Goal: Task Accomplishment & Management: Manage account settings

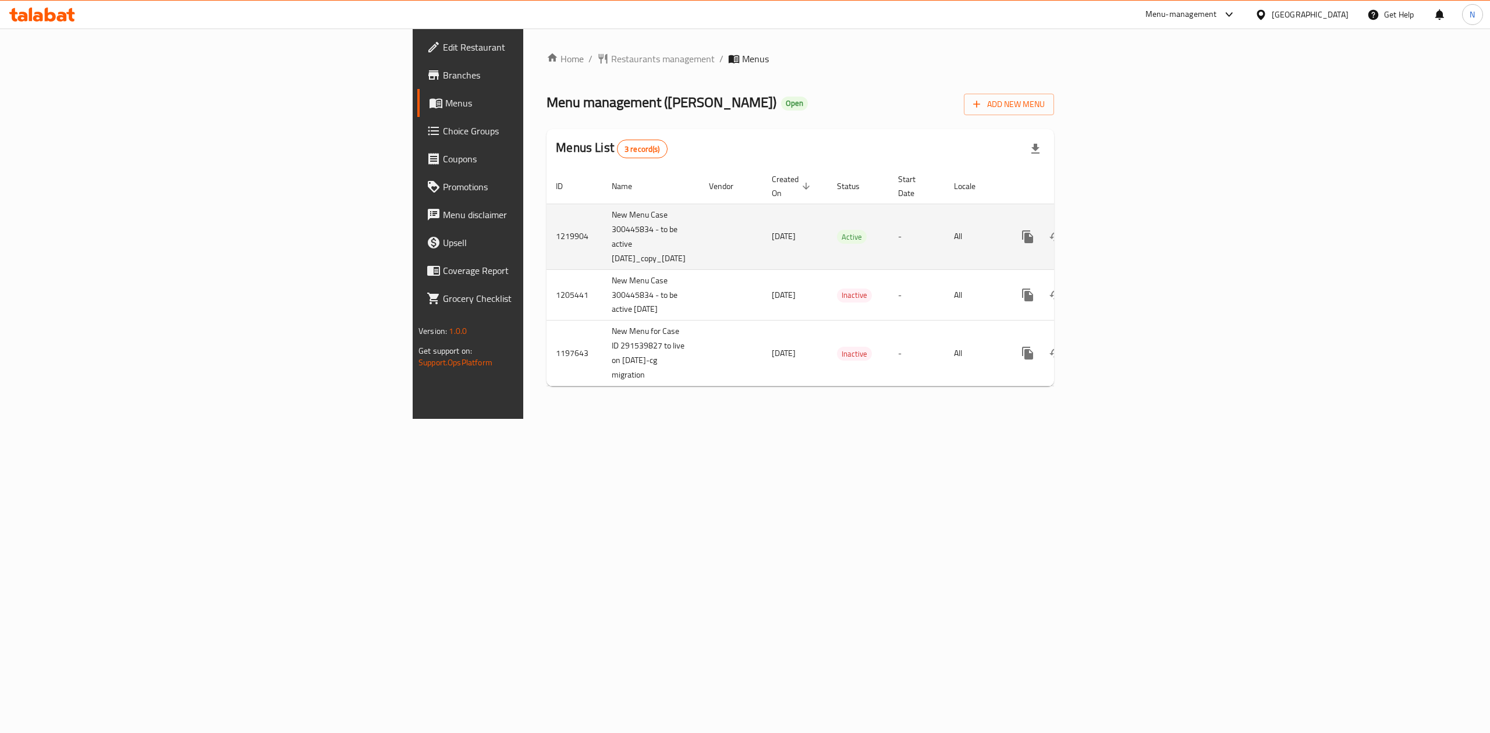
click at [1119, 230] on icon "enhanced table" at bounding box center [1112, 237] width 14 height 14
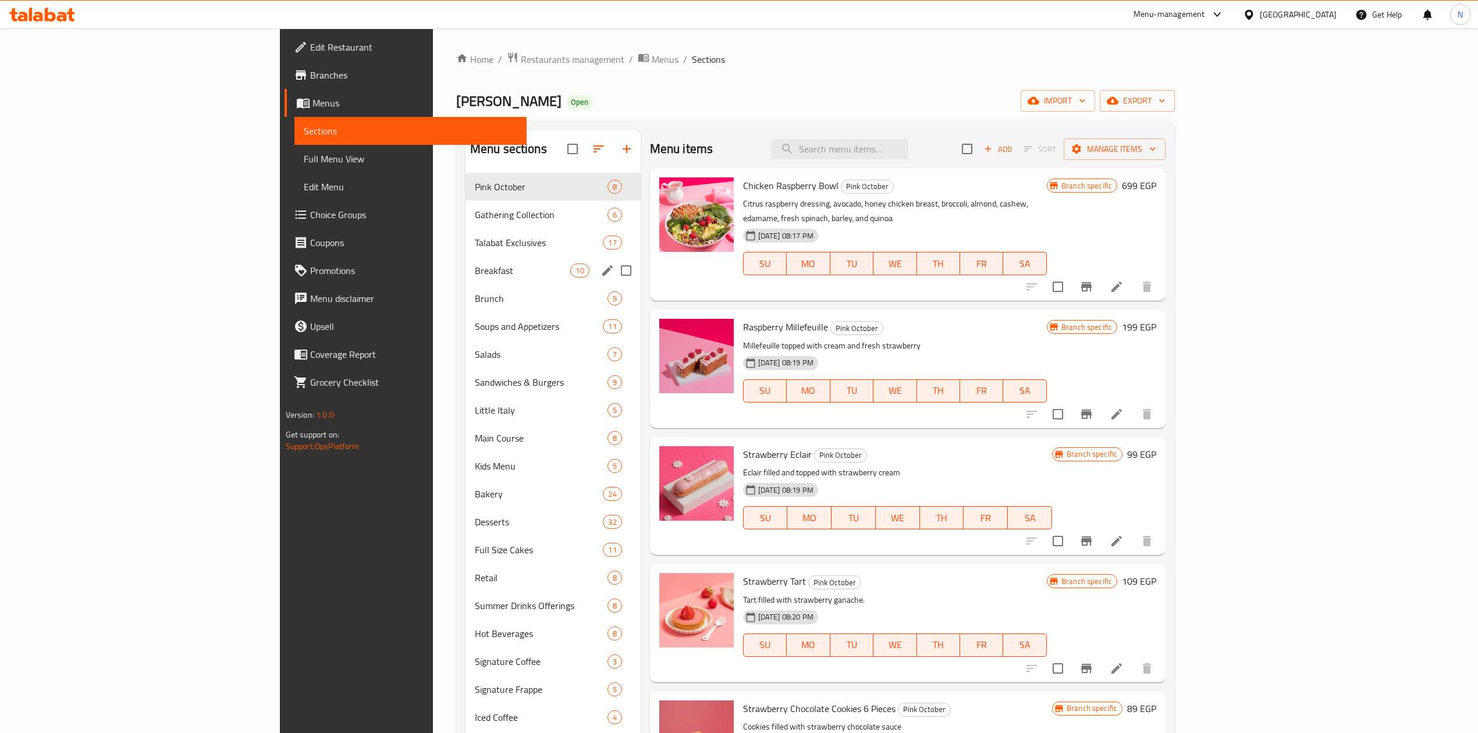
click at [475, 282] on div "Breakfast 10" at bounding box center [553, 271] width 175 height 28
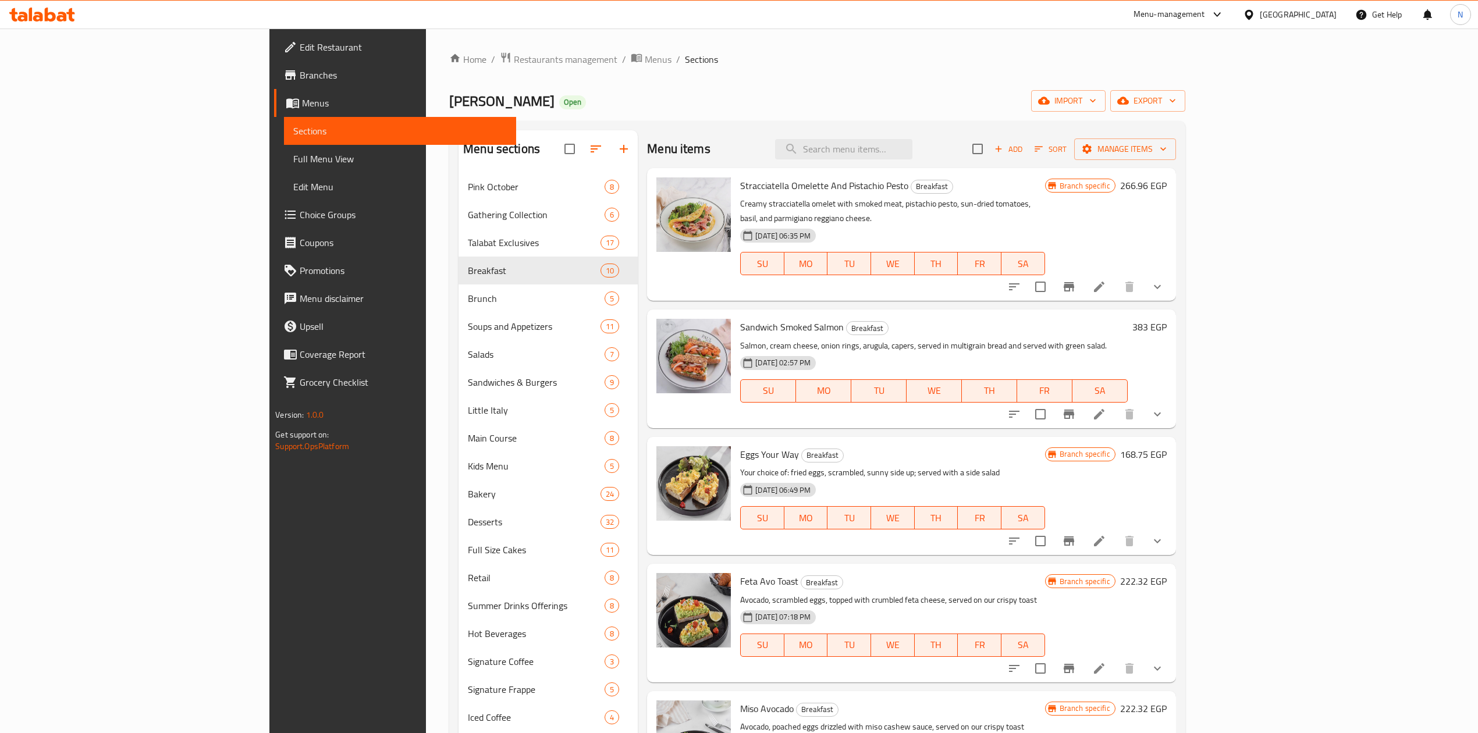
click at [1320, 8] on div "[GEOGRAPHIC_DATA]" at bounding box center [1298, 14] width 77 height 13
click at [1201, 221] on div "[GEOGRAPHIC_DATA]" at bounding box center [1249, 224] width 175 height 27
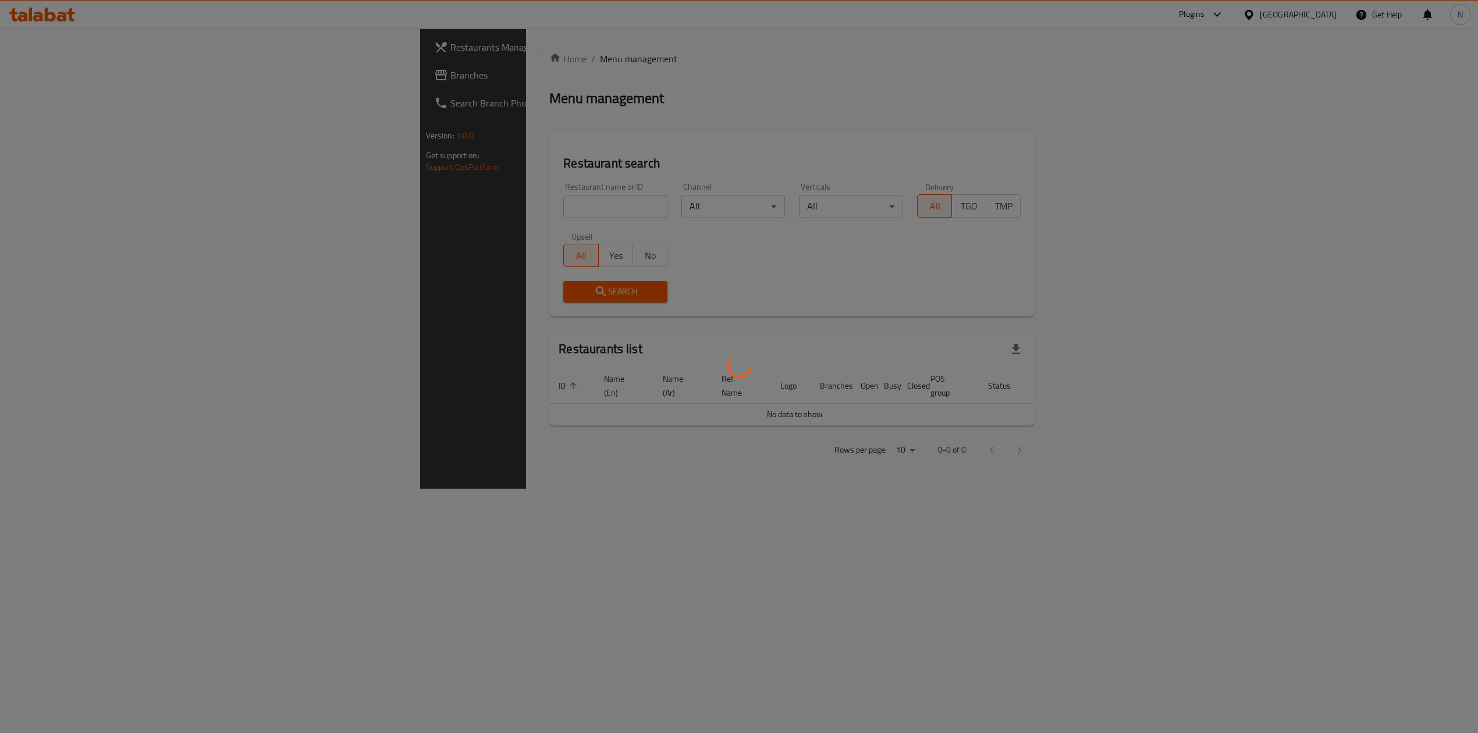
drag, startPoint x: 264, startPoint y: 205, endPoint x: 269, endPoint y: 212, distance: 8.3
click at [266, 208] on div at bounding box center [739, 366] width 1478 height 733
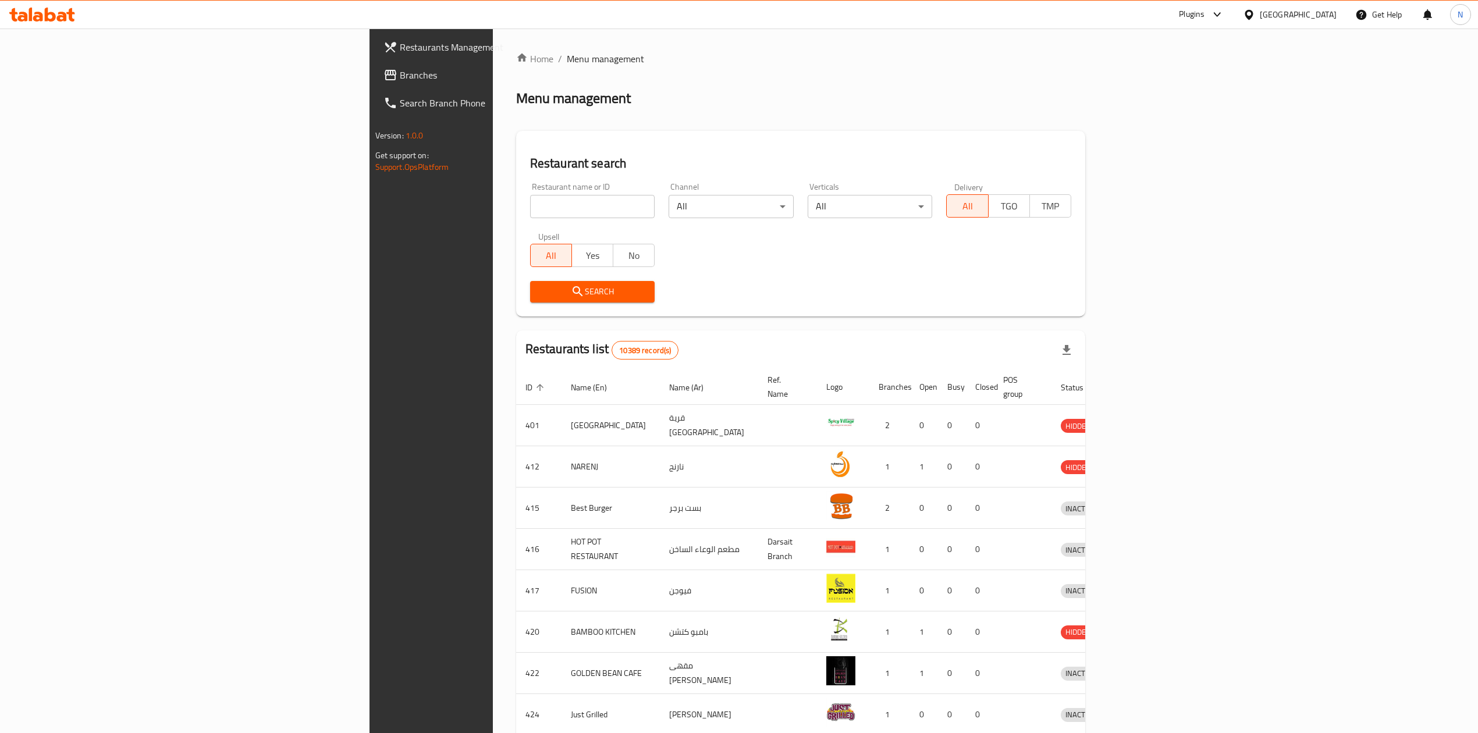
click at [523, 219] on div "Restaurant name or ID Restaurant name or ID" at bounding box center [592, 200] width 139 height 49
click at [530, 213] on input "search" at bounding box center [592, 206] width 125 height 23
paste input "14860"
type input "14860"
click button "Search" at bounding box center [592, 292] width 125 height 22
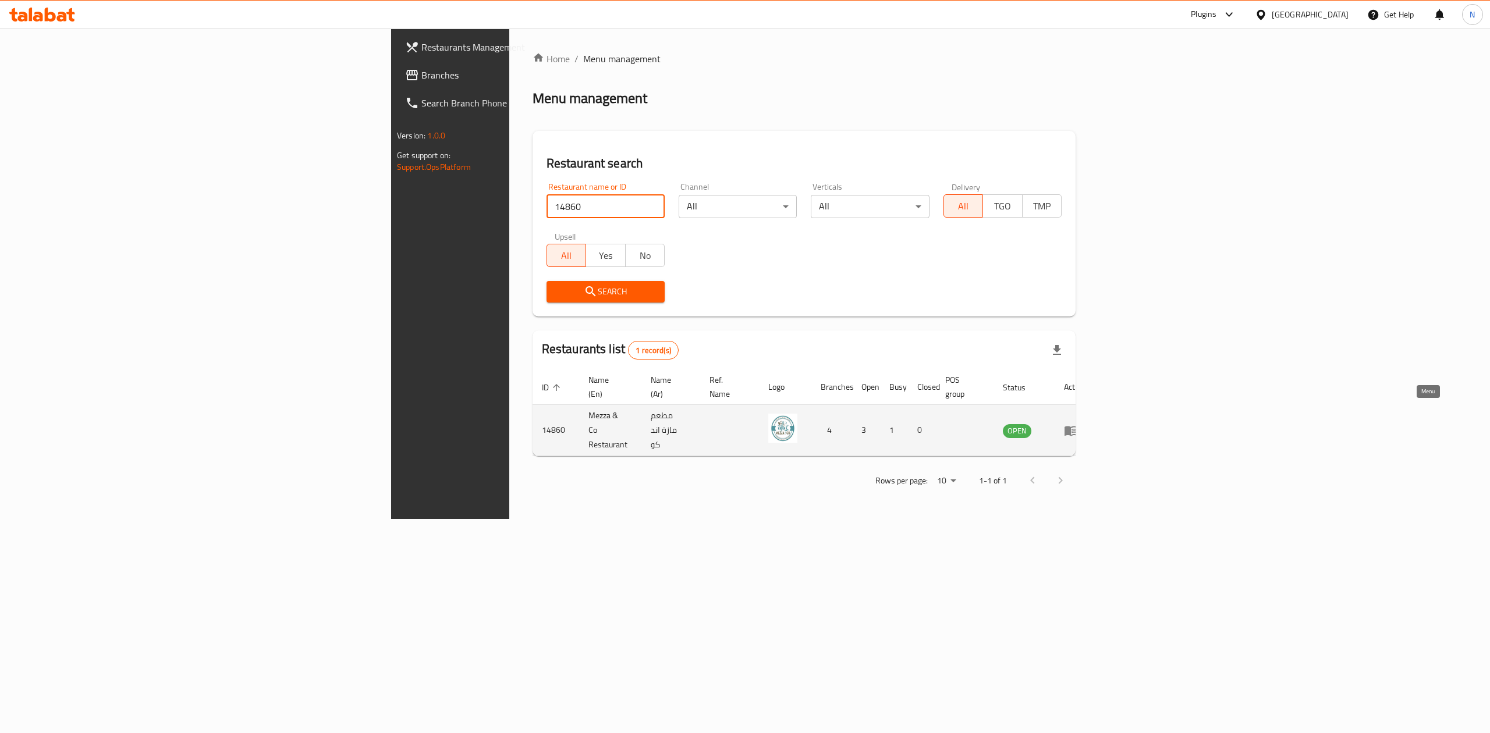
click at [1077, 426] on icon "enhanced table" at bounding box center [1071, 431] width 13 height 10
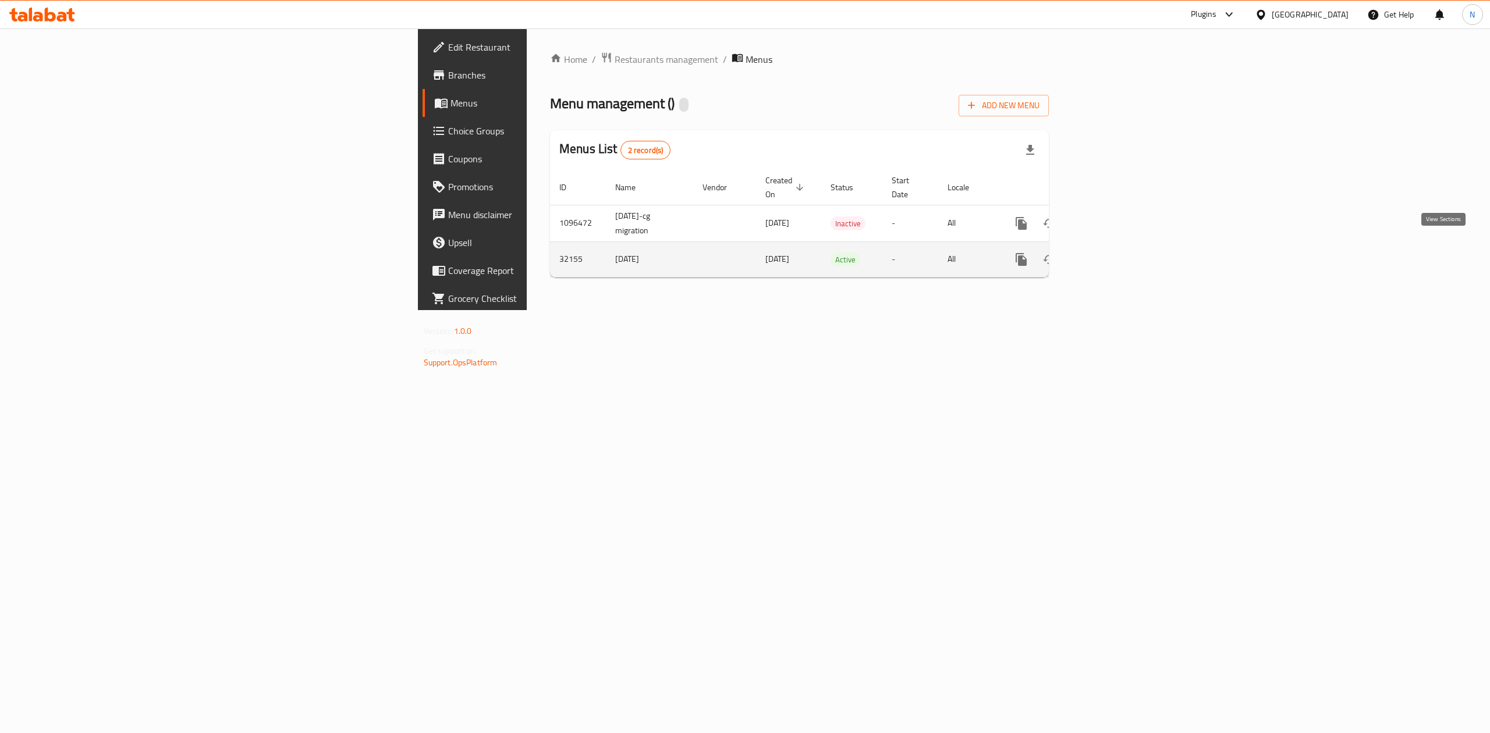
click at [1112, 253] on icon "enhanced table" at bounding box center [1105, 260] width 14 height 14
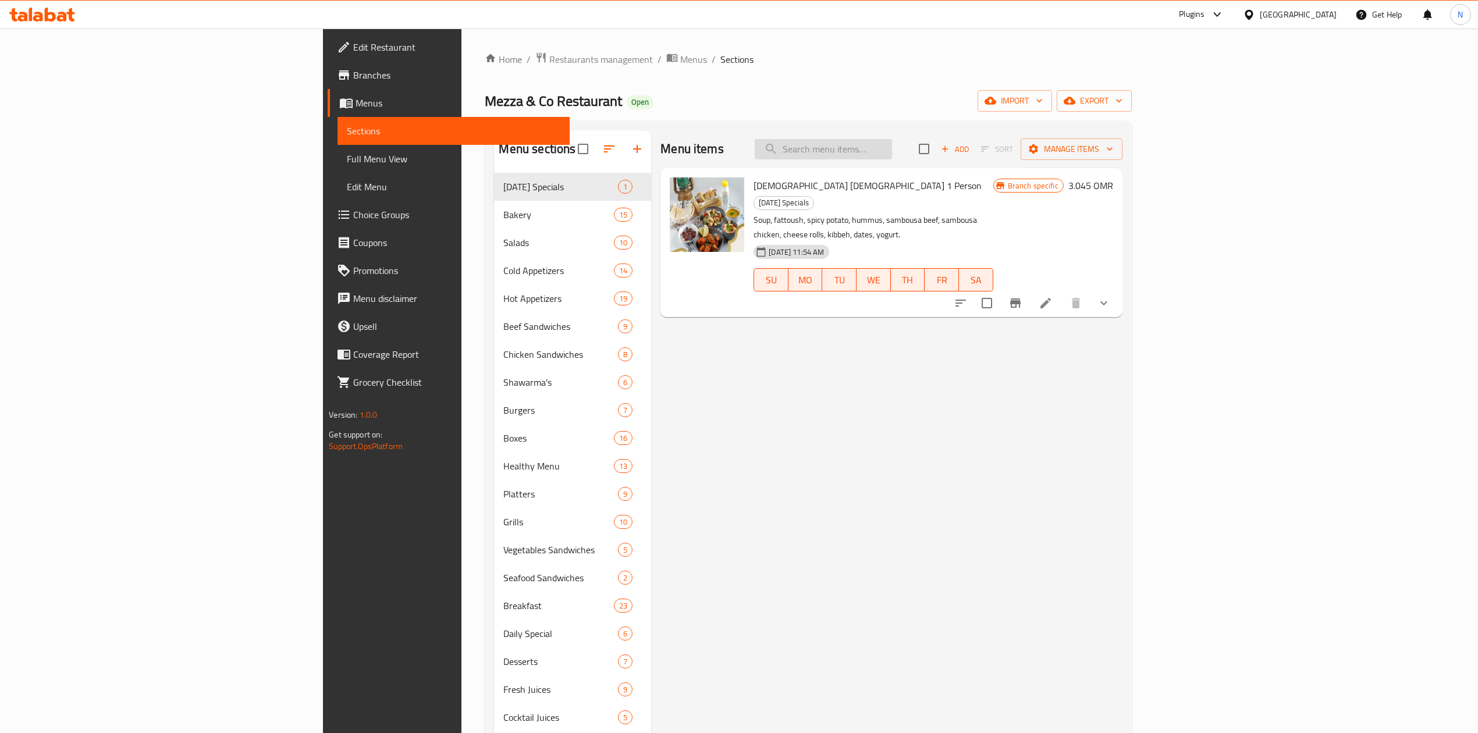
click at [892, 142] on input "search" at bounding box center [823, 149] width 137 height 20
paste input "SAMBOUSA BOX"
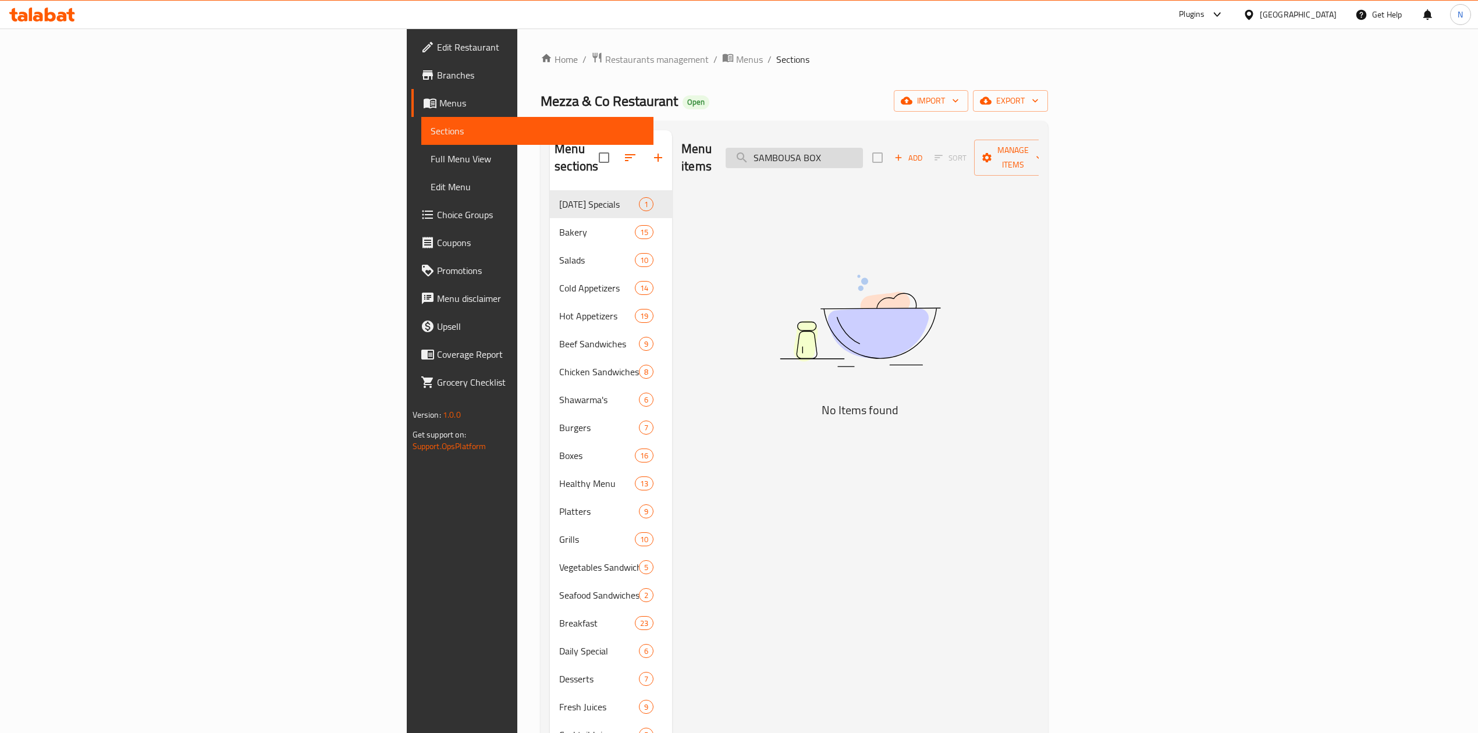
click at [863, 151] on input "SAMBOUSA BOX" at bounding box center [794, 158] width 137 height 20
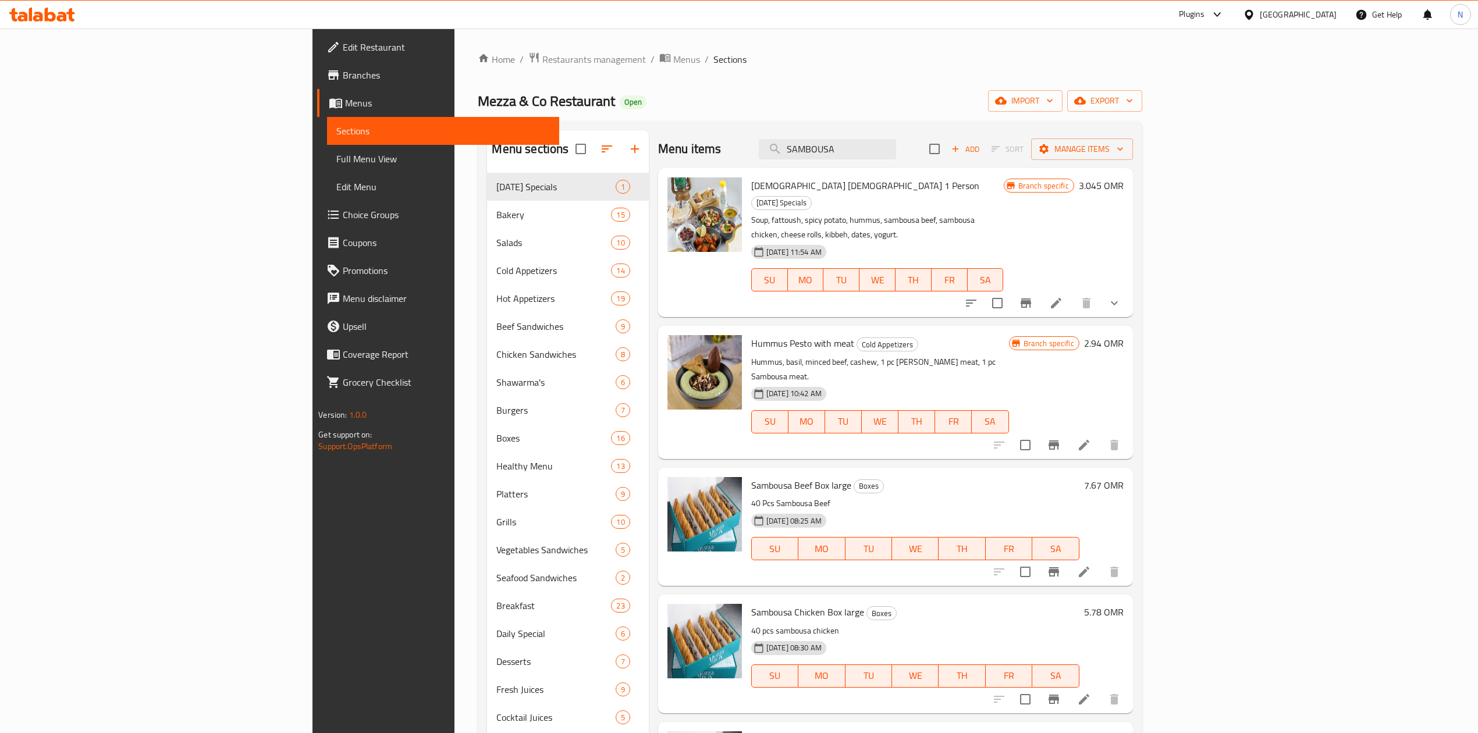
scroll to position [77, 0]
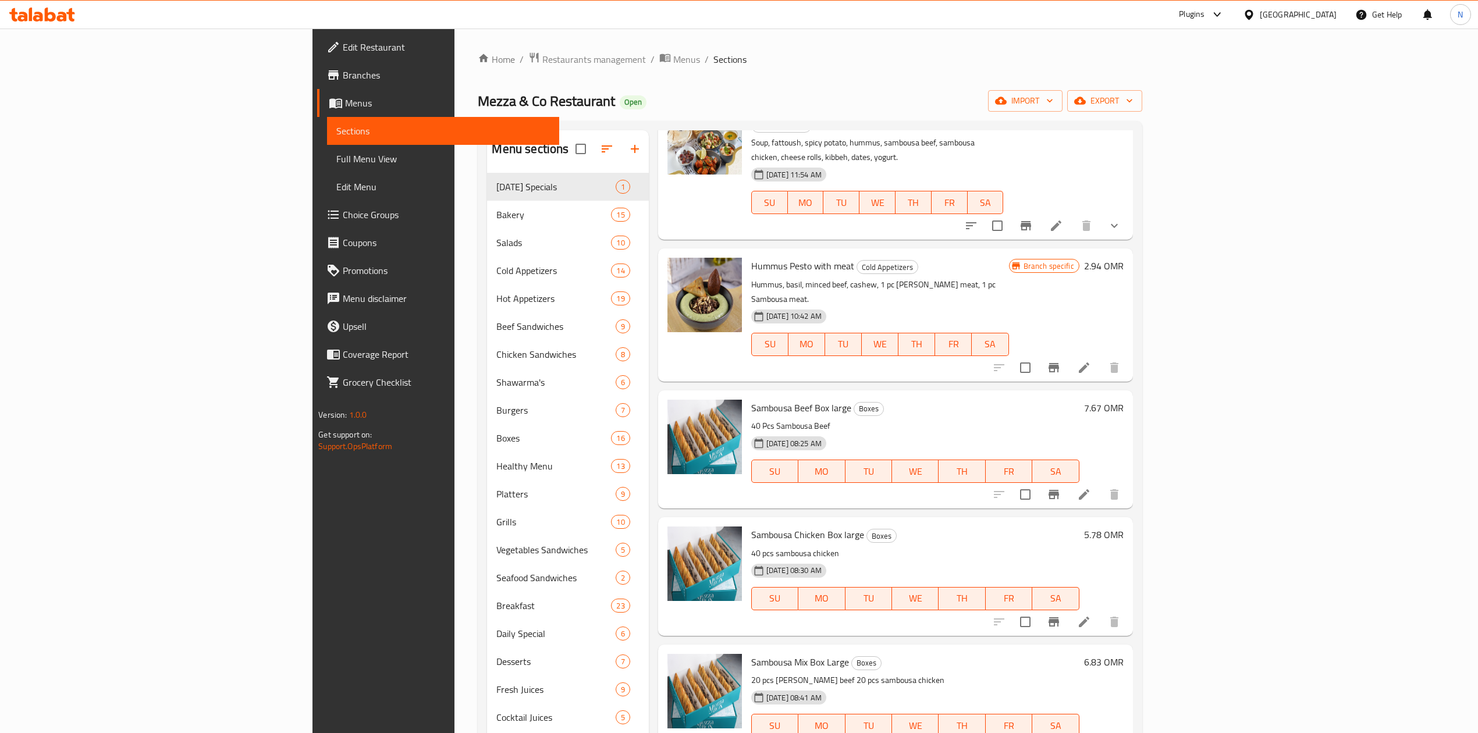
type input "SAMBOUSA"
click at [751, 399] on span "Sambousa Beef Box large" at bounding box center [801, 407] width 100 height 17
drag, startPoint x: 695, startPoint y: 360, endPoint x: 735, endPoint y: 361, distance: 39.6
click at [751, 399] on span "Sambousa Beef Box large" at bounding box center [801, 407] width 100 height 17
click at [751, 547] on p "40 pcs sambousa chicken" at bounding box center [915, 554] width 328 height 15
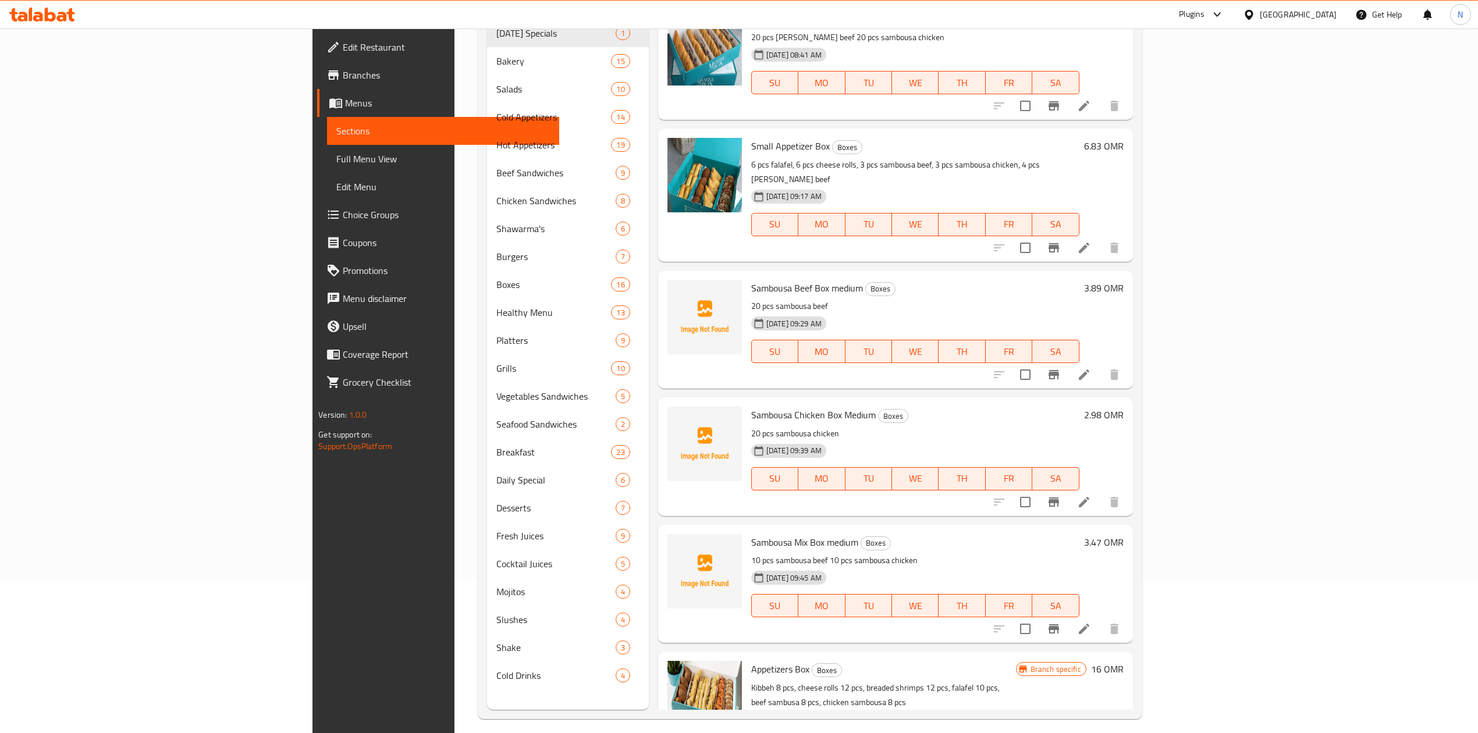
scroll to position [155, 0]
click at [751, 136] on span "Small Appetizer Box" at bounding box center [790, 144] width 79 height 17
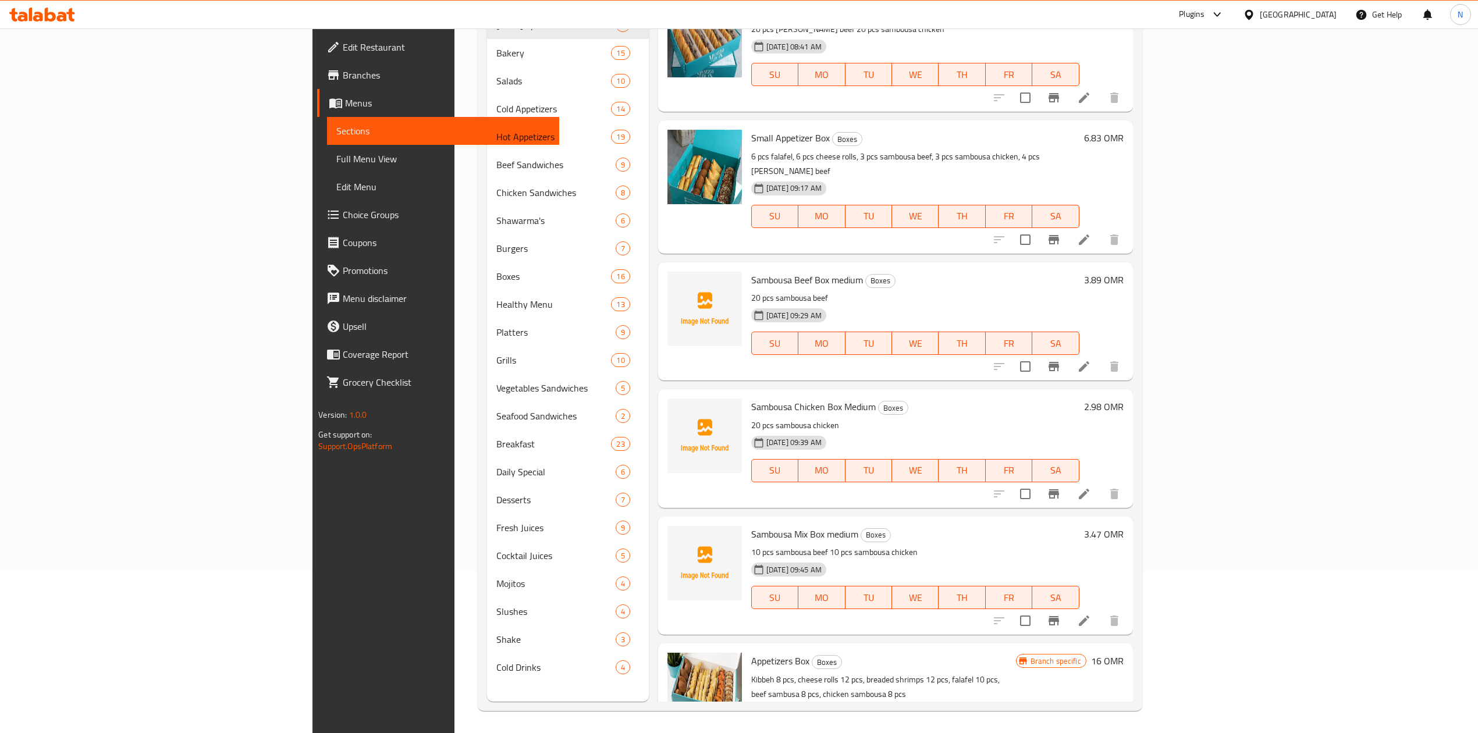
scroll to position [164, 0]
click at [1325, 17] on div "[GEOGRAPHIC_DATA]" at bounding box center [1298, 14] width 77 height 13
click at [1191, 305] on div "[GEOGRAPHIC_DATA]" at bounding box center [1210, 305] width 77 height 13
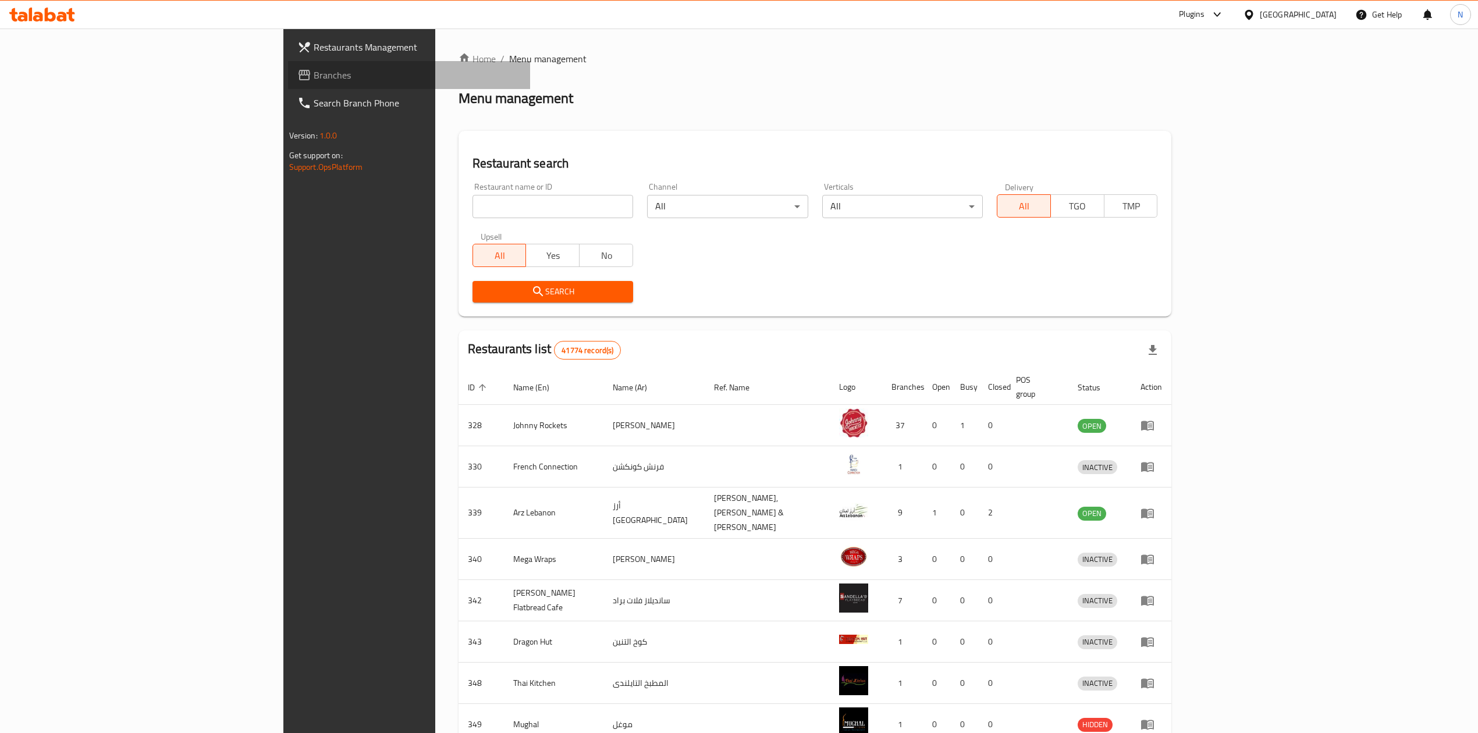
click at [314, 75] on span "Branches" at bounding box center [417, 75] width 207 height 14
